Goal: Information Seeking & Learning: Find specific fact

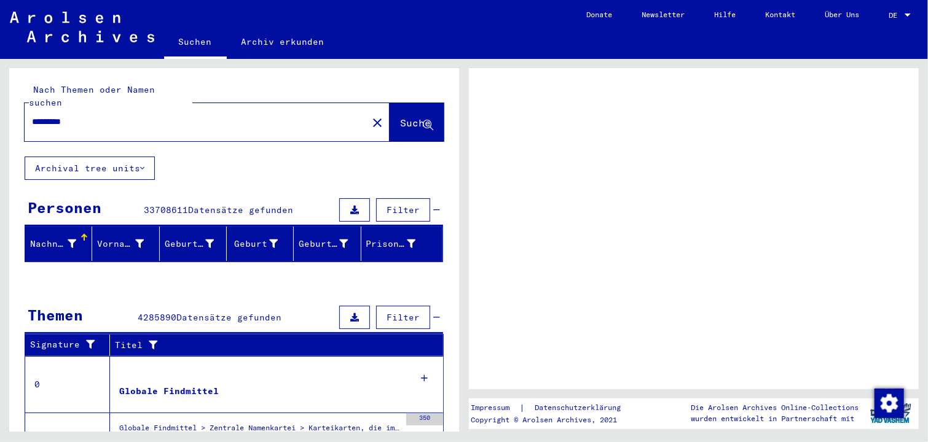
click at [907, 15] on div at bounding box center [908, 15] width 6 height 3
click at [905, 12] on div at bounding box center [907, 15] width 11 height 9
click at [908, 14] on div at bounding box center [908, 15] width 6 height 3
click at [910, 14] on div at bounding box center [908, 15] width 6 height 3
click at [906, 11] on div at bounding box center [907, 15] width 11 height 9
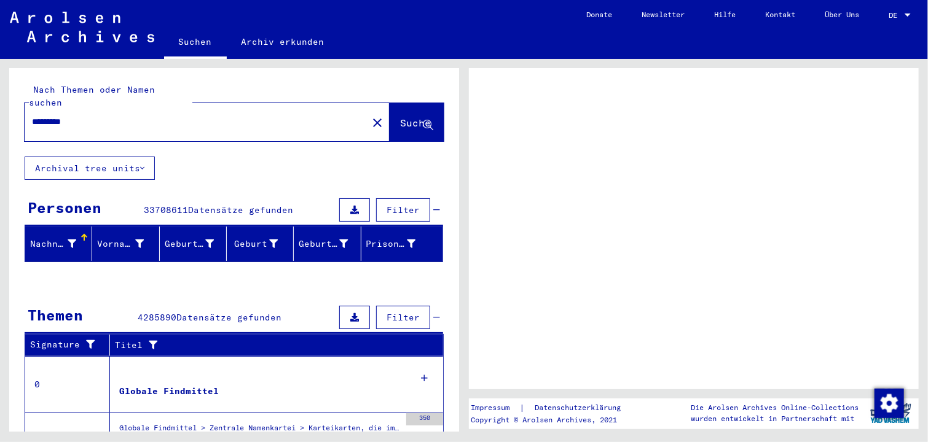
click at [910, 14] on div at bounding box center [908, 15] width 6 height 3
click at [114, 116] on input "*********" at bounding box center [196, 122] width 328 height 13
type input "**********"
click at [401, 117] on span "Suche" at bounding box center [415, 123] width 31 height 12
click at [423, 120] on icon at bounding box center [428, 125] width 10 height 10
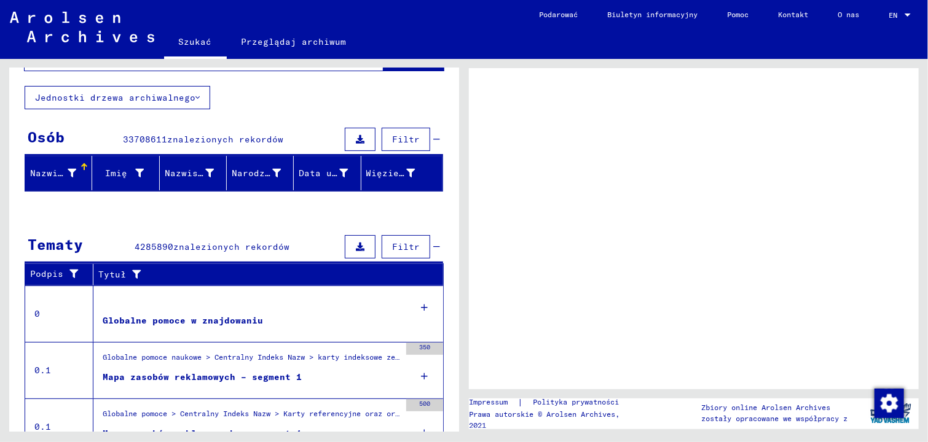
scroll to position [56, 0]
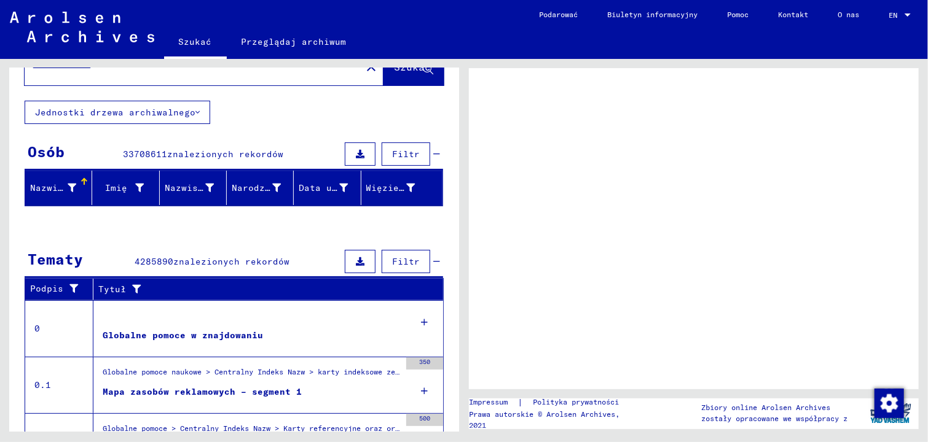
click at [398, 152] on span "Filtr" at bounding box center [406, 154] width 28 height 11
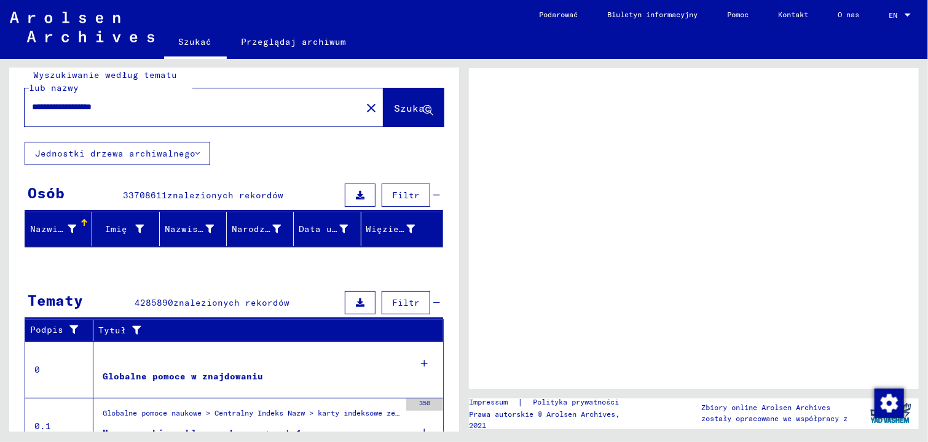
scroll to position [0, 0]
